Goal: Information Seeking & Learning: Check status

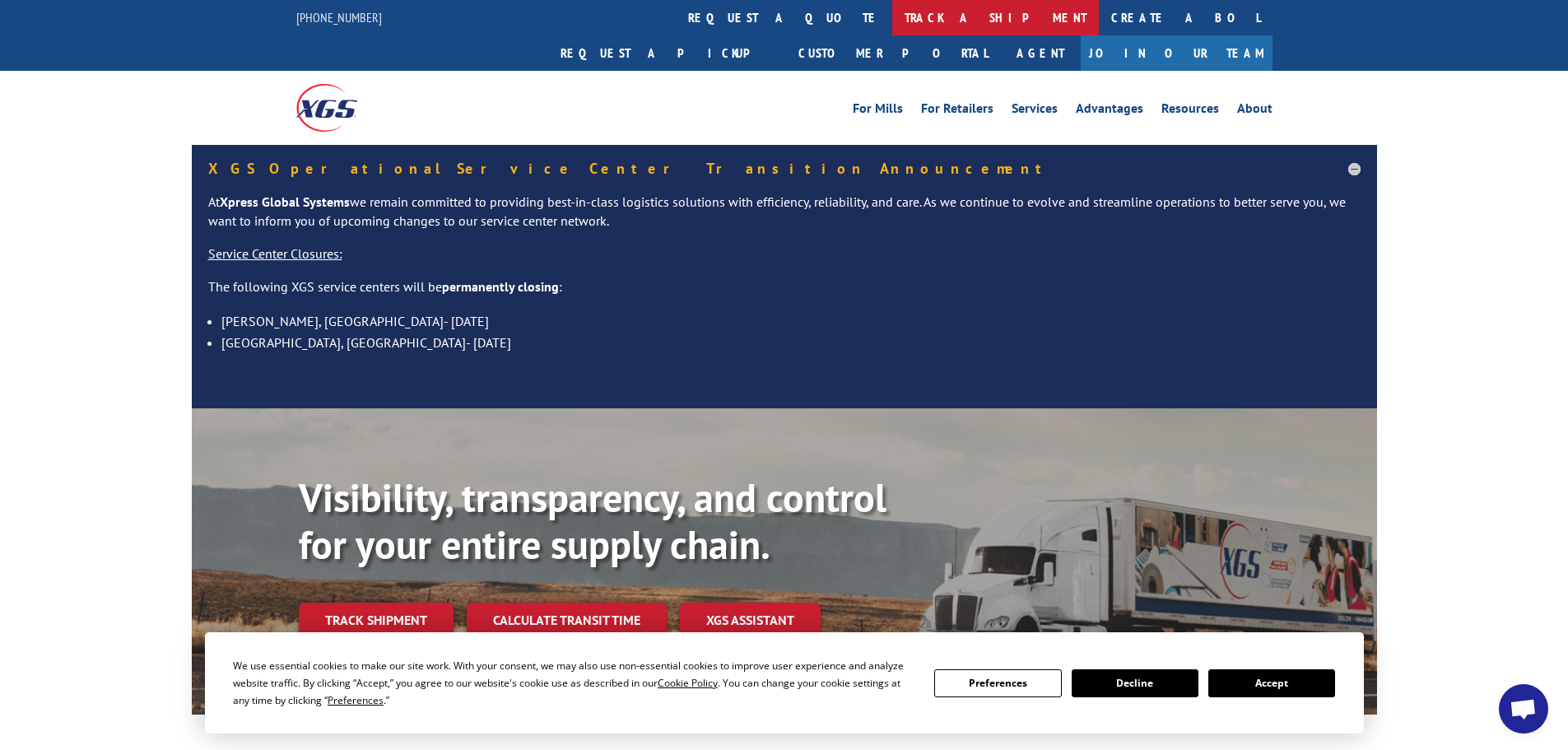
click at [893, 14] on link "track a shipment" at bounding box center [995, 18] width 206 height 35
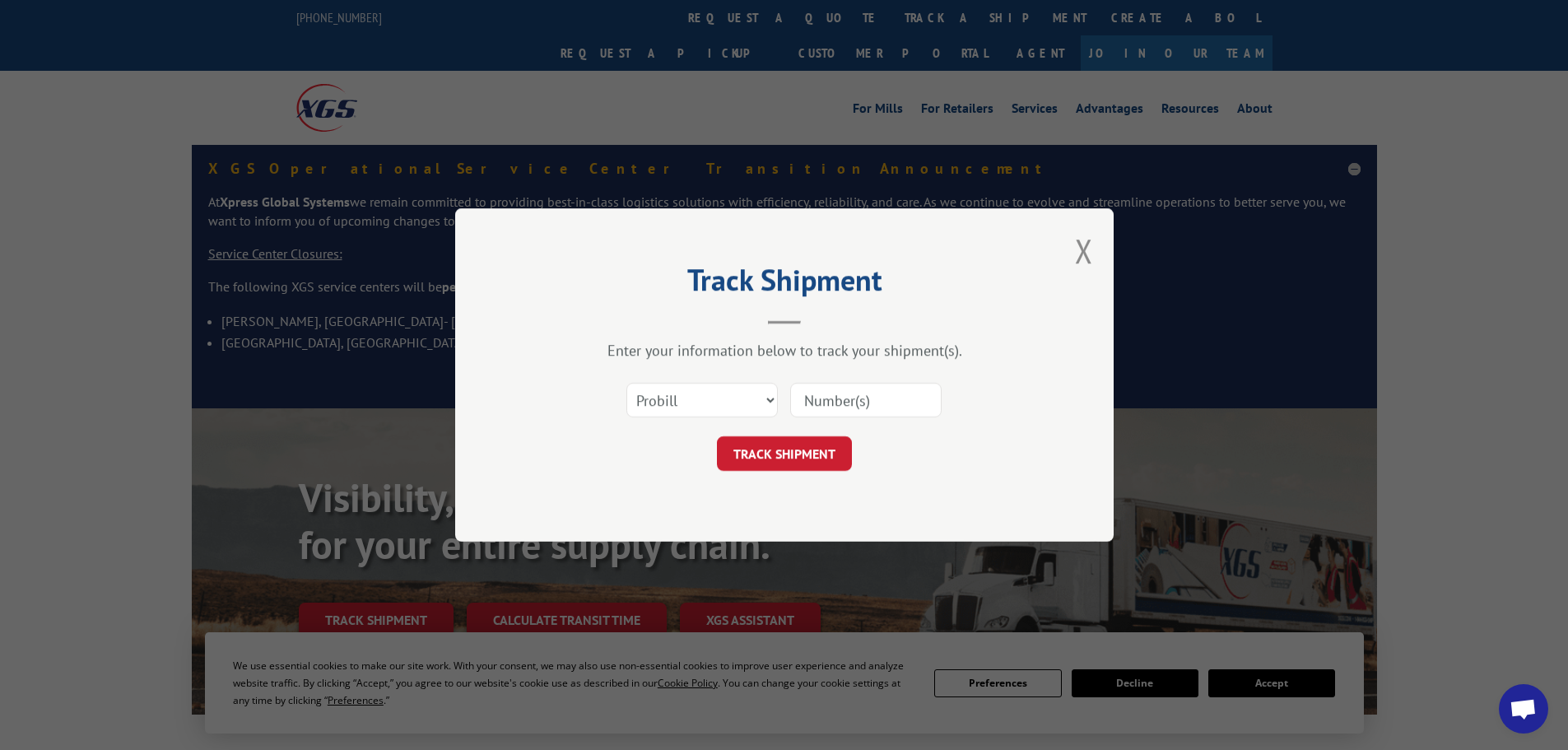
click at [801, 402] on input at bounding box center [866, 400] width 152 height 34
paste input "16754916"
type input "16754916"
click at [768, 454] on button "TRACK SHIPMENT" at bounding box center [784, 453] width 135 height 34
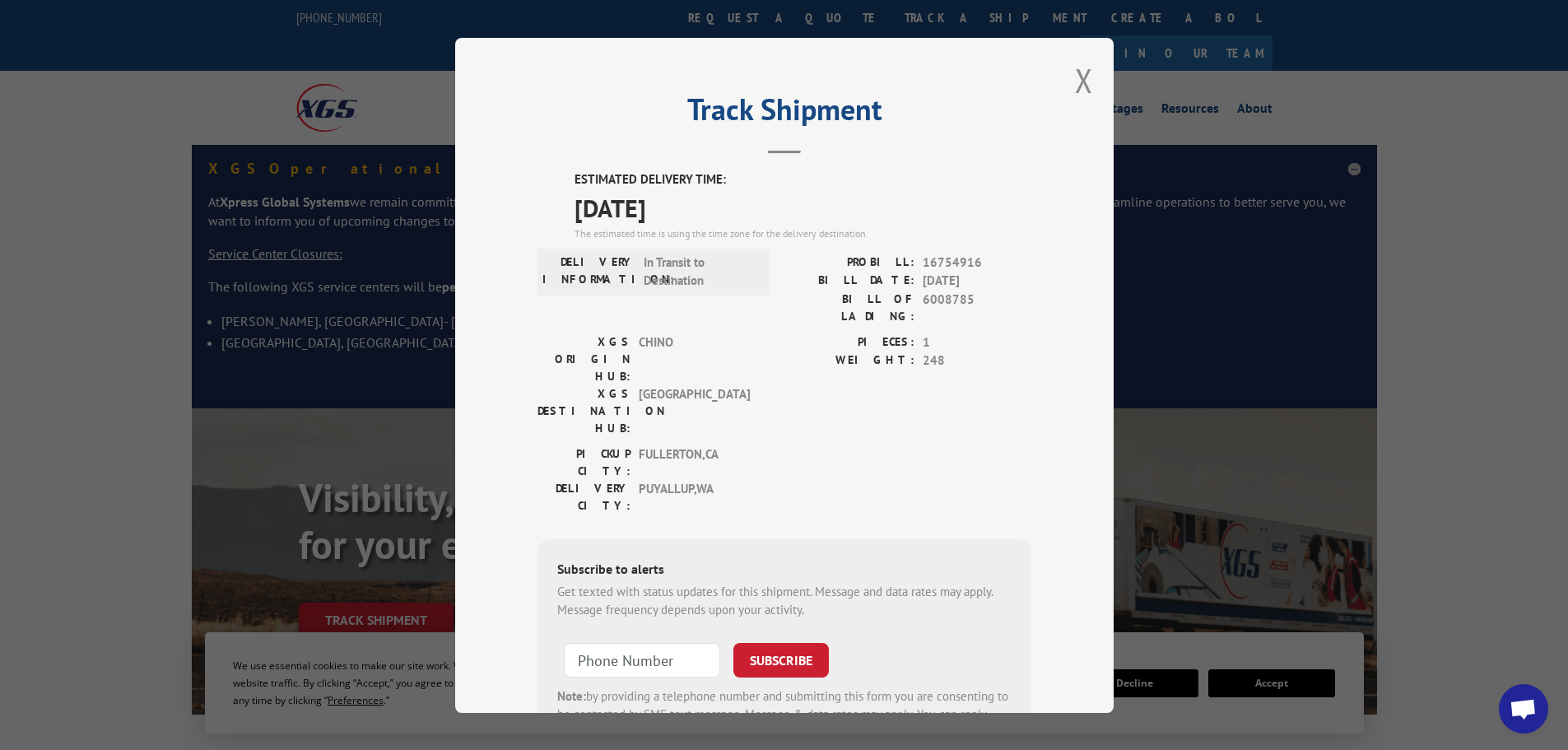
click at [1293, 691] on div "Track Shipment ESTIMATED DELIVERY TIME: [DATE] The estimated time is using the …" at bounding box center [784, 375] width 1568 height 750
drag, startPoint x: 566, startPoint y: 176, endPoint x: 699, endPoint y: 215, distance: 138.6
click at [699, 215] on div "ESTIMATED DELIVERY TIME: [DATE] The estimated time is using the time zone for t…" at bounding box center [784, 466] width 494 height 592
copy div "ESTIMATED DELIVERY TIME: [DATE]"
